Goal: Task Accomplishment & Management: Manage account settings

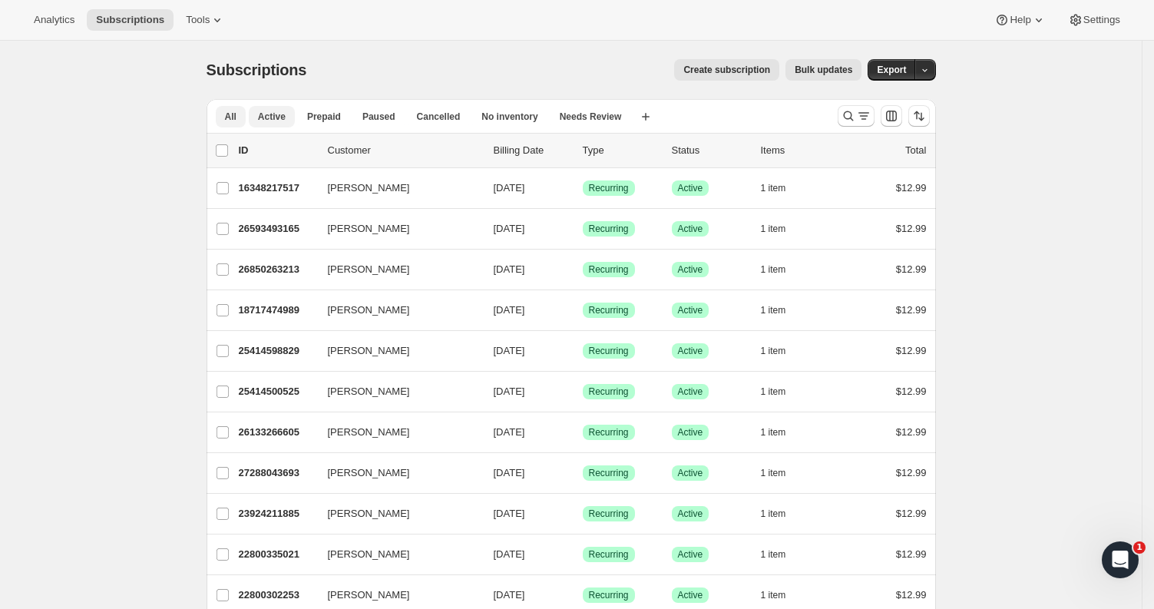
click at [286, 122] on span "Active" at bounding box center [272, 117] width 28 height 12
click at [843, 116] on button "Search and filter results" at bounding box center [856, 116] width 37 height 22
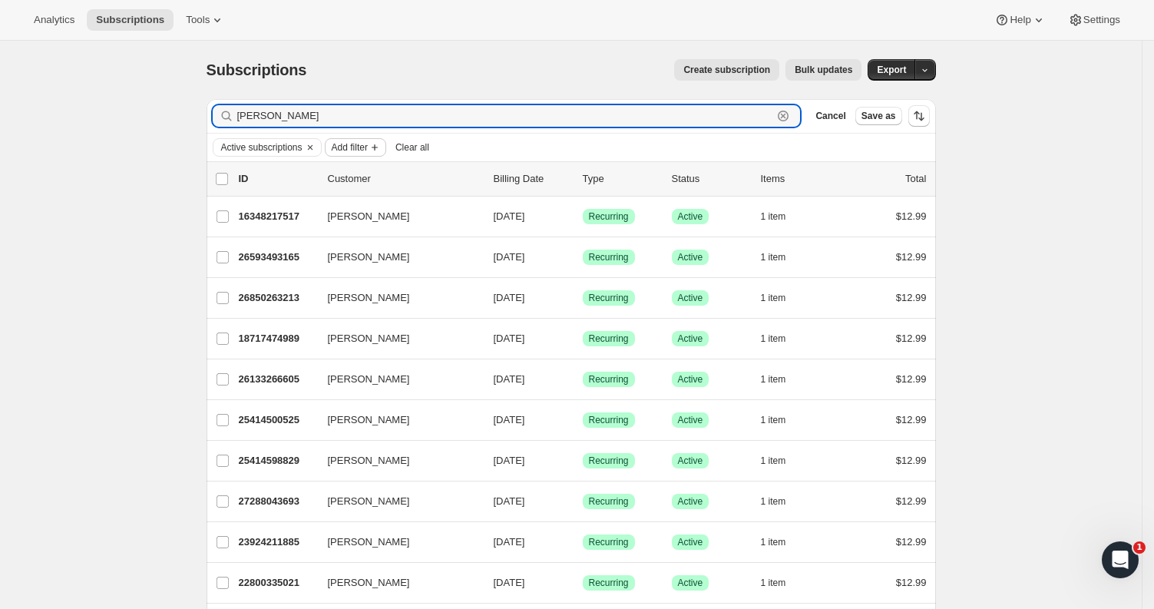
type input "[PERSON_NAME]"
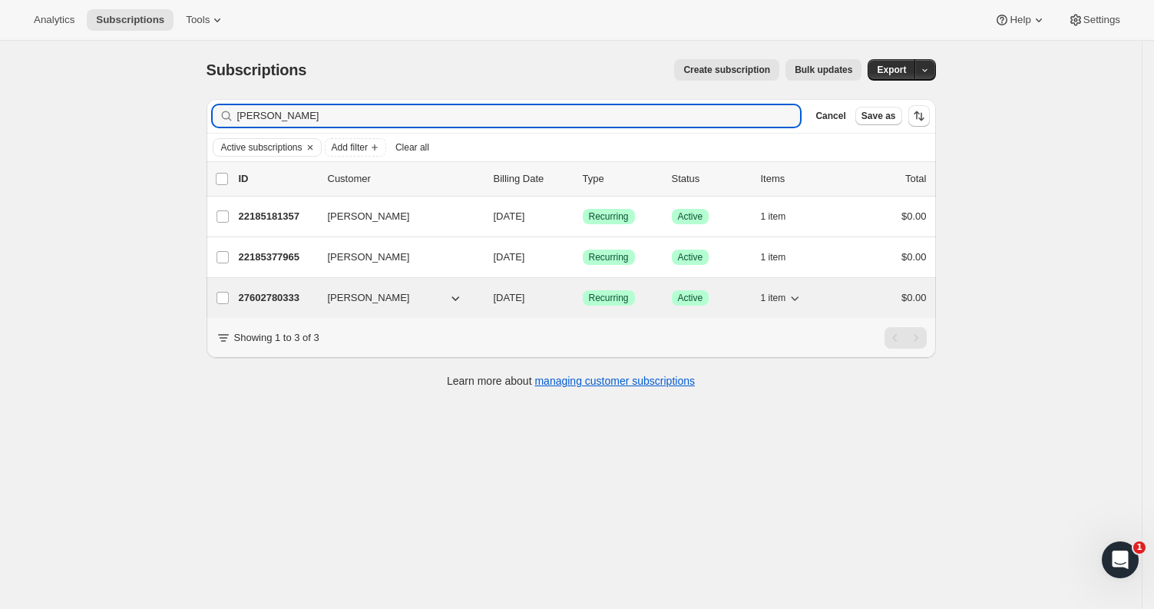
click at [261, 300] on p "27602780333" at bounding box center [277, 297] width 77 height 15
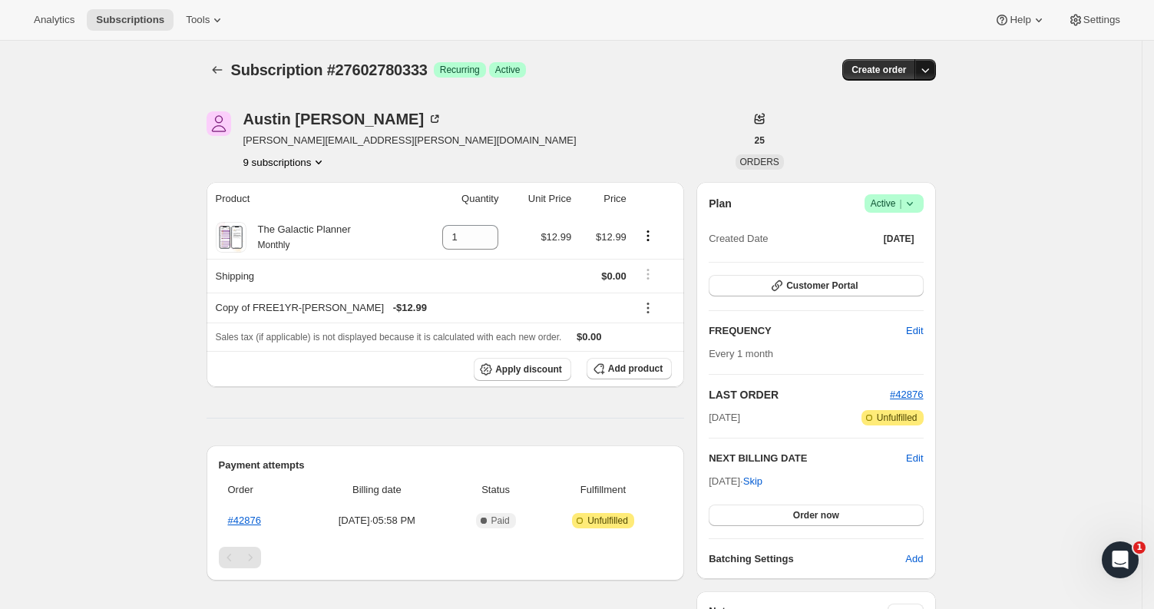
click at [928, 74] on icon "button" at bounding box center [925, 69] width 15 height 15
click at [911, 200] on icon at bounding box center [909, 203] width 15 height 15
click at [898, 240] on span "Pause subscription" at bounding box center [892, 234] width 84 height 12
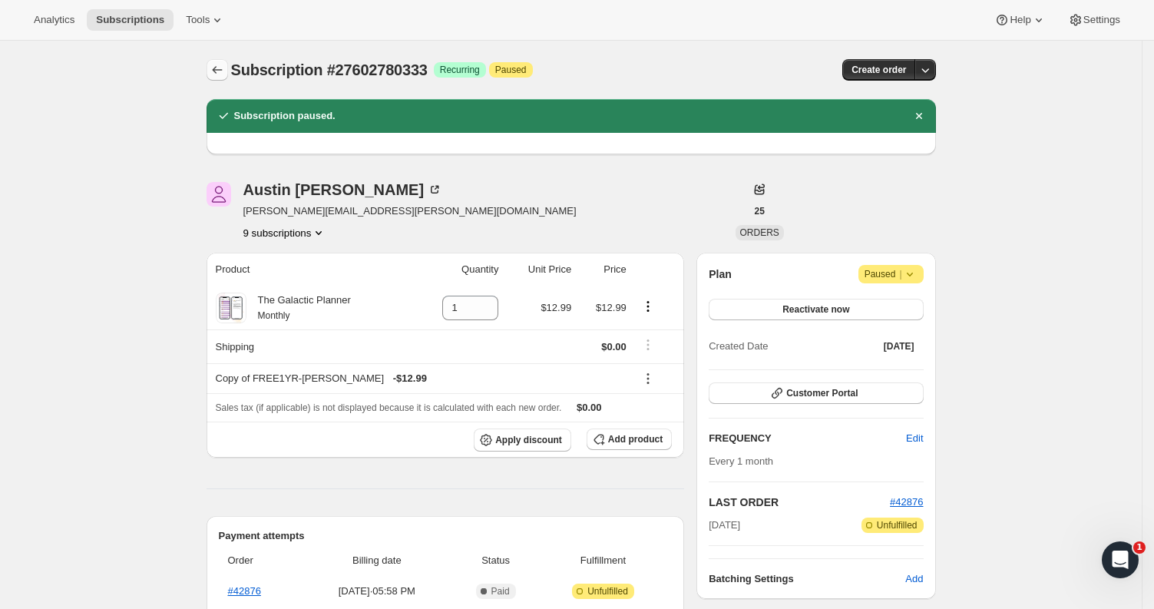
click at [222, 73] on icon "Subscriptions" at bounding box center [217, 69] width 15 height 15
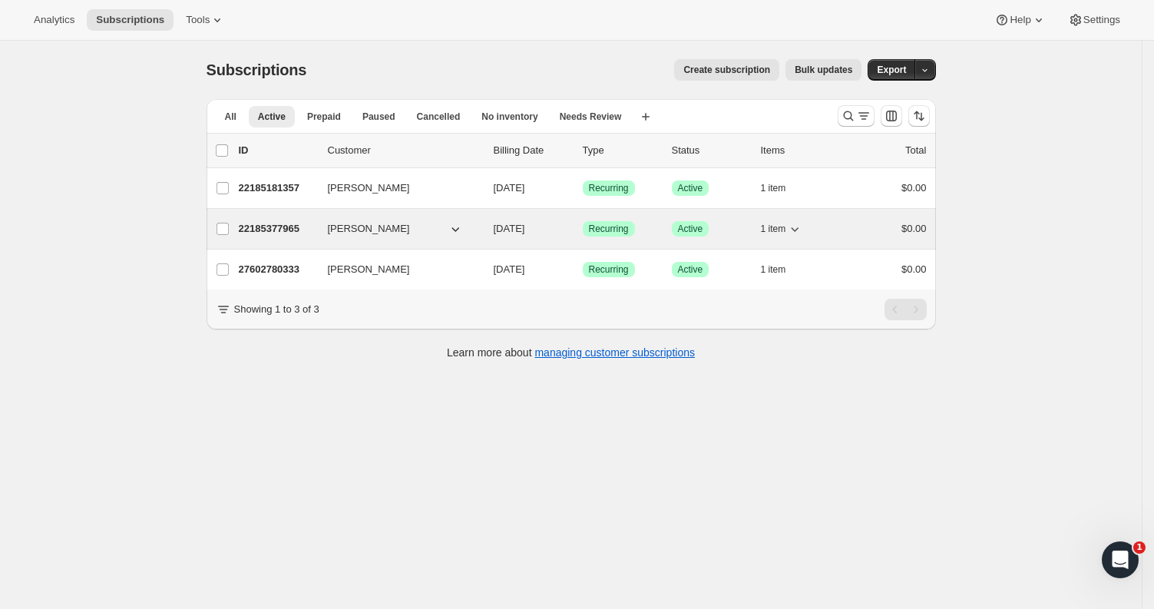
click at [286, 232] on p "22185377965" at bounding box center [277, 228] width 77 height 15
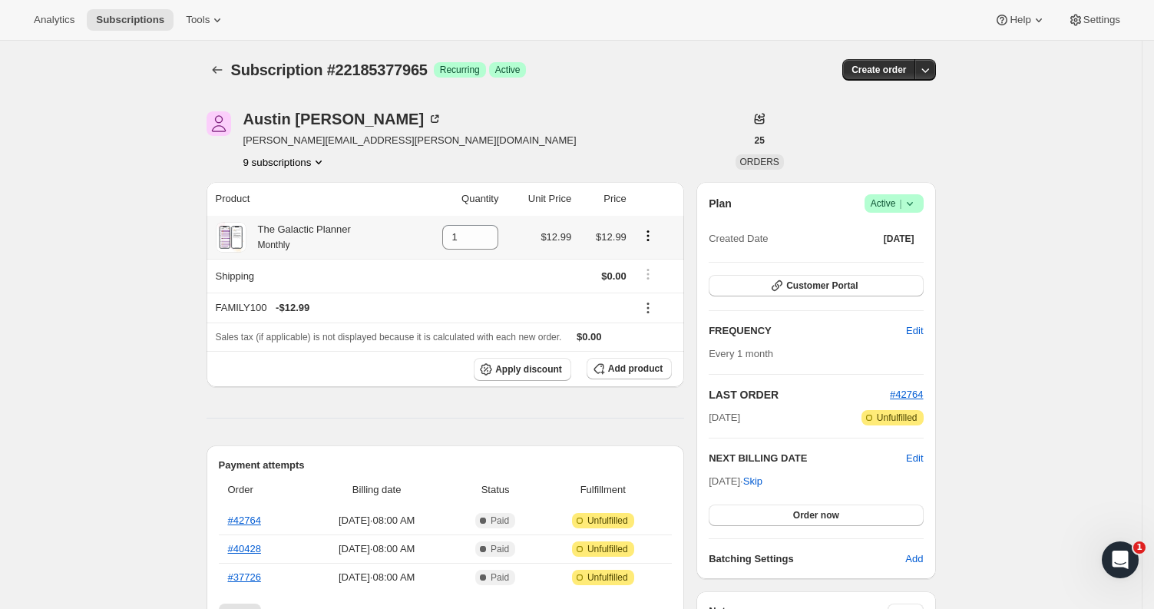
click at [918, 201] on icon at bounding box center [909, 203] width 15 height 15
click at [915, 210] on icon at bounding box center [909, 203] width 15 height 15
click at [913, 231] on span "Pause subscription" at bounding box center [892, 234] width 84 height 12
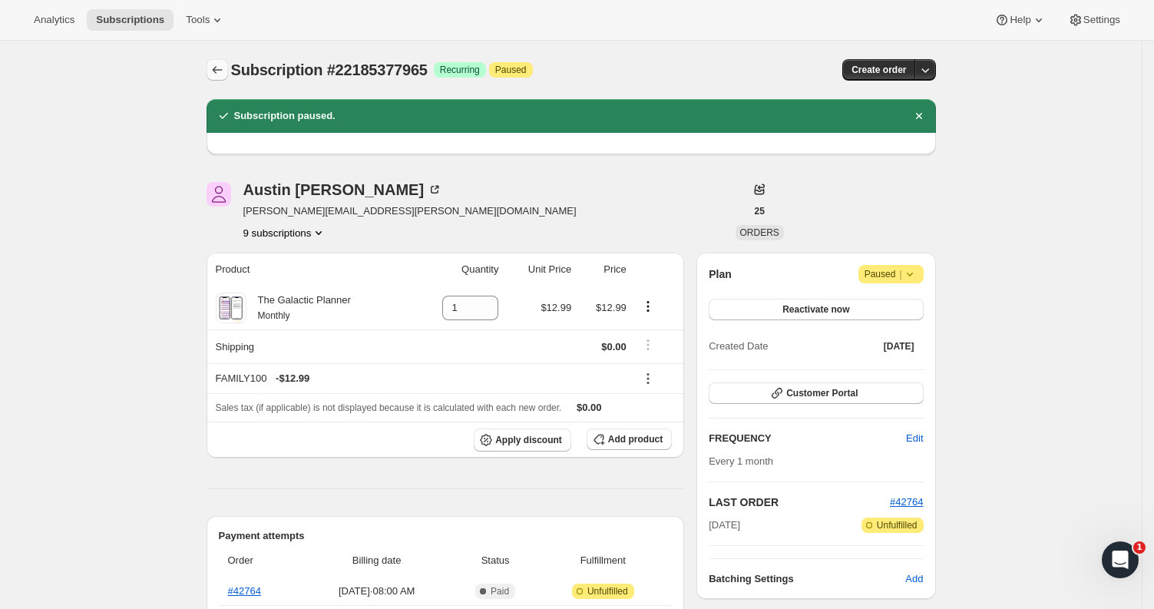
click at [223, 74] on icon "Subscriptions" at bounding box center [217, 69] width 15 height 15
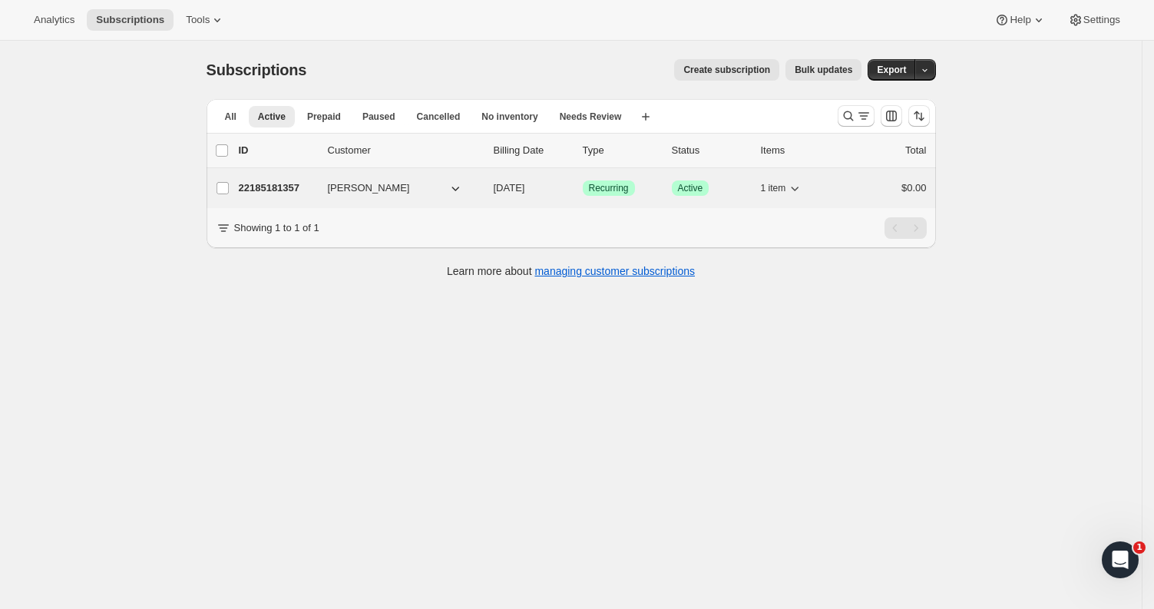
click at [282, 190] on p "22185181357" at bounding box center [277, 187] width 77 height 15
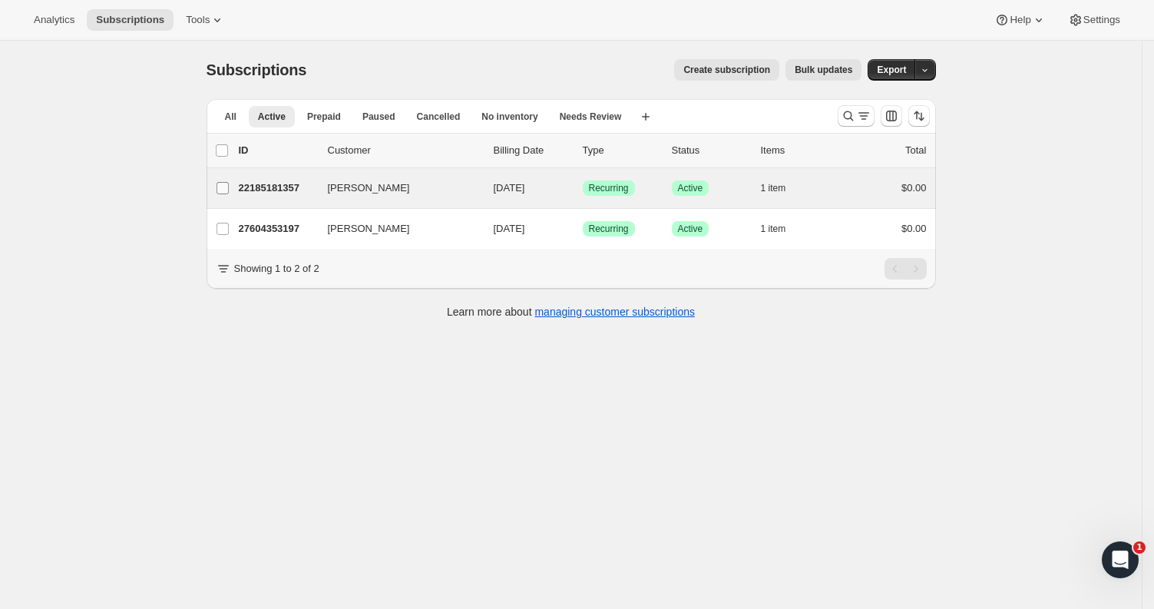
click at [224, 190] on input "[PERSON_NAME]" at bounding box center [223, 188] width 12 height 12
click at [223, 188] on input "[PERSON_NAME]" at bounding box center [223, 189] width 12 height 12
checkbox input "false"
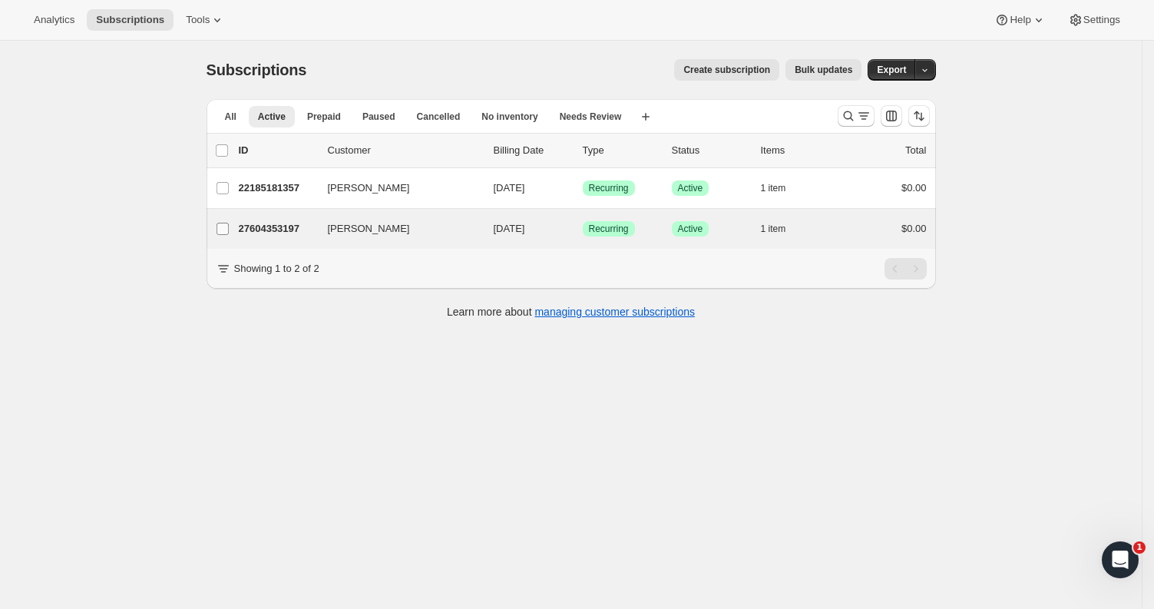
click at [227, 227] on input "[PERSON_NAME]" at bounding box center [223, 229] width 12 height 12
checkbox input "true"
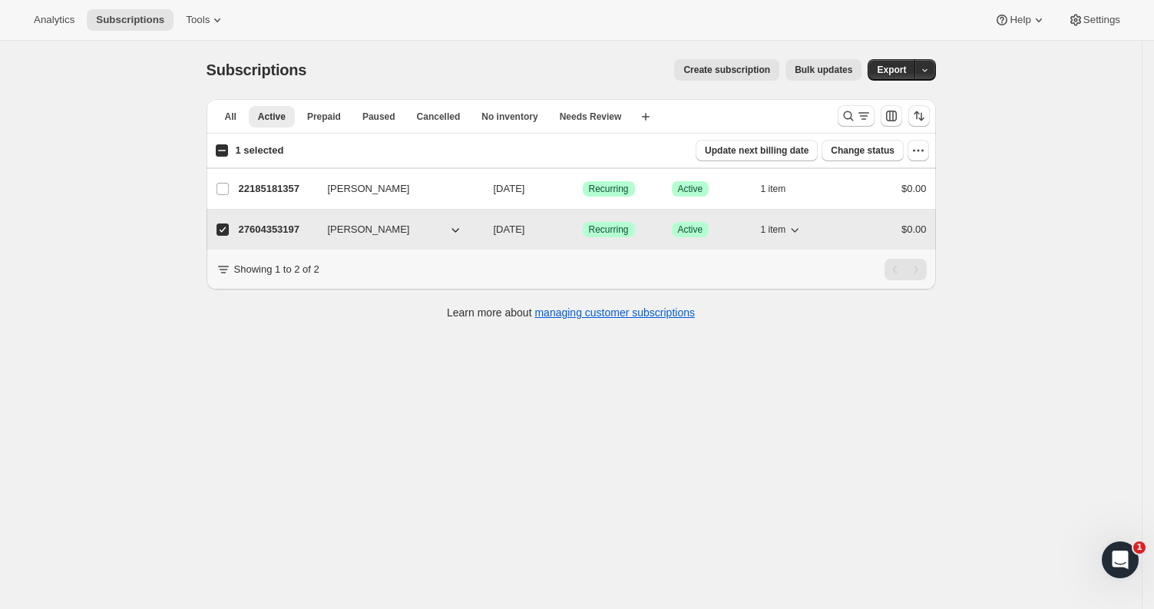
click at [313, 229] on p "27604353197" at bounding box center [277, 229] width 77 height 15
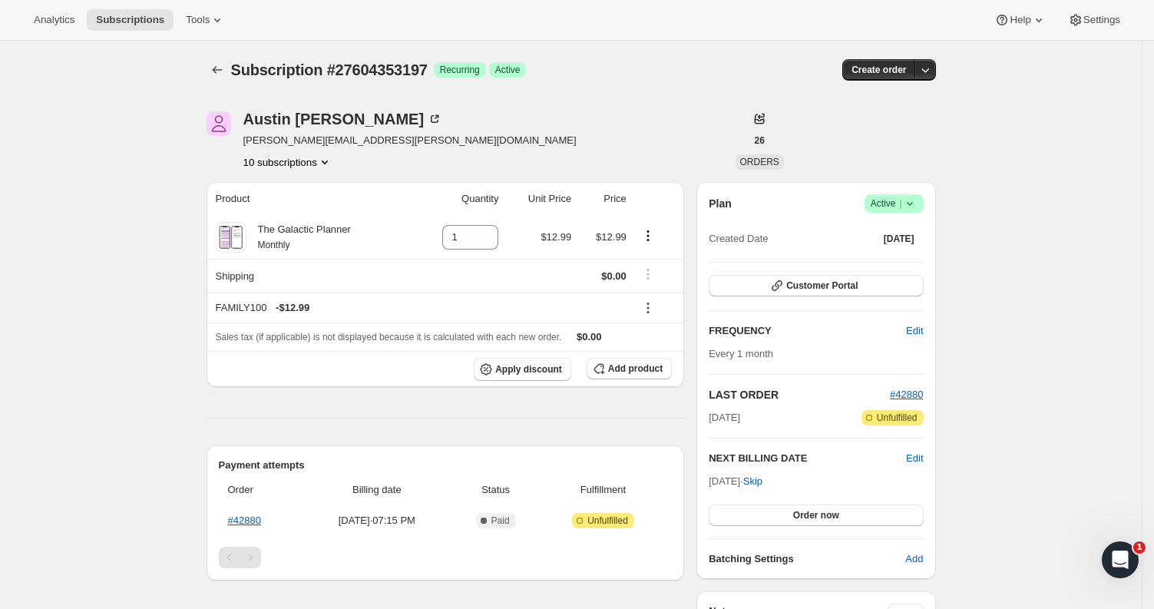
click at [918, 204] on icon at bounding box center [909, 203] width 15 height 15
click at [895, 237] on span "Pause subscription" at bounding box center [892, 234] width 84 height 12
